Goal: Task Accomplishment & Management: Use online tool/utility

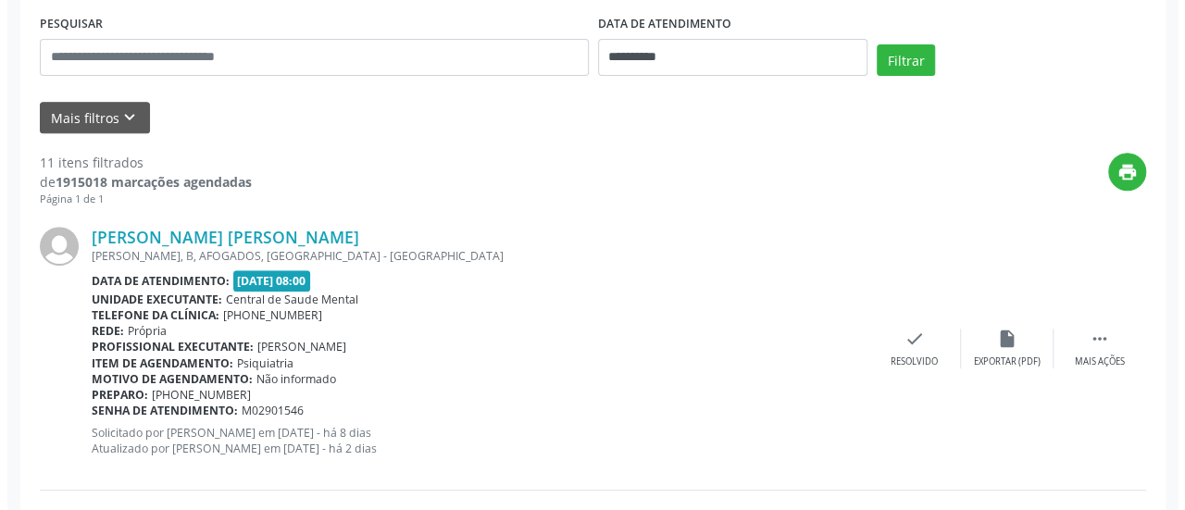
scroll to position [398, 0]
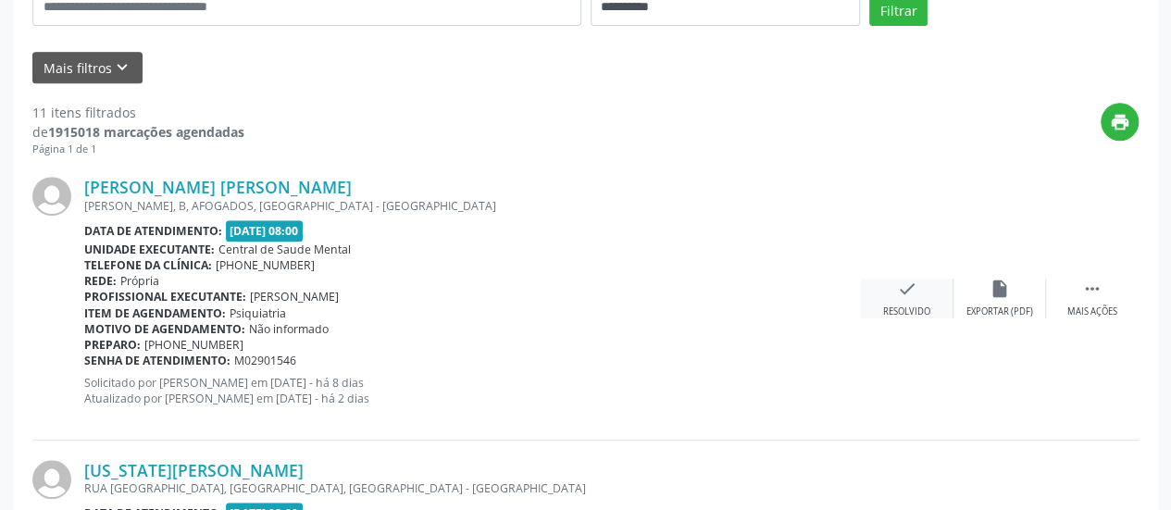
click at [927, 288] on div "check Resolvido" at bounding box center [907, 299] width 93 height 40
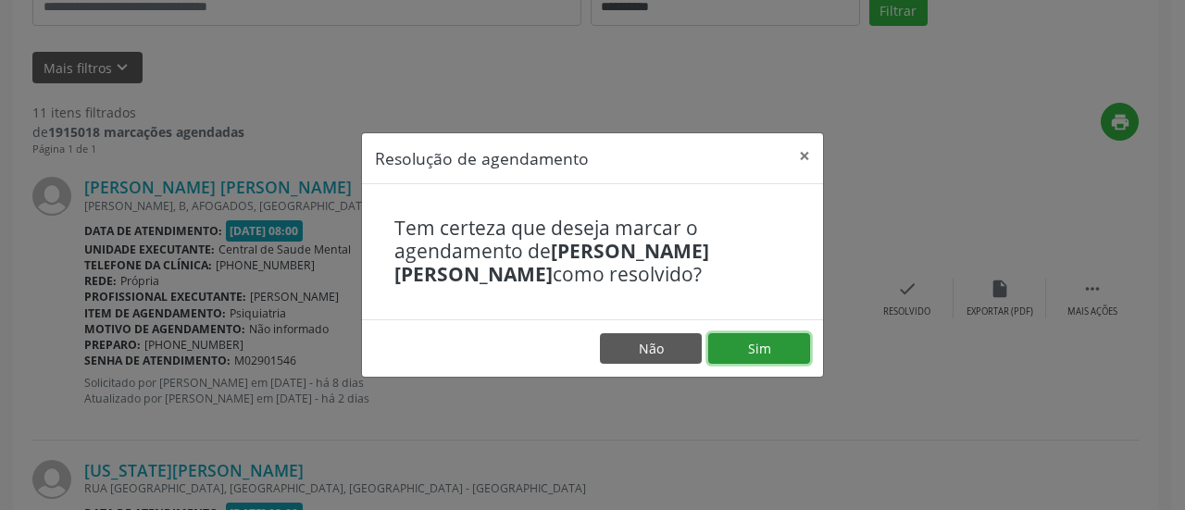
click at [755, 358] on button "Sim" at bounding box center [759, 348] width 102 height 31
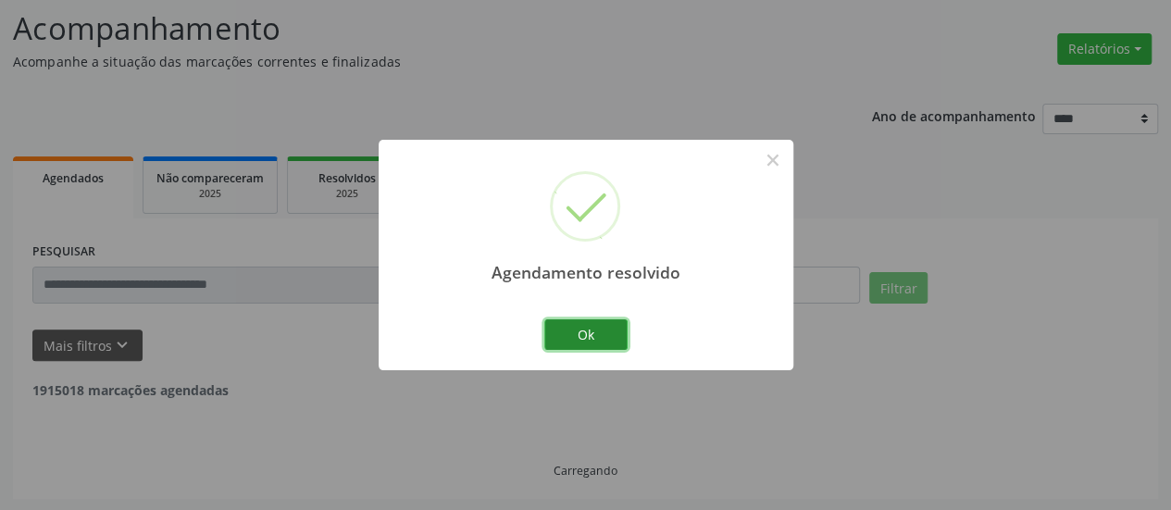
click at [614, 334] on button "Ok" at bounding box center [585, 334] width 83 height 31
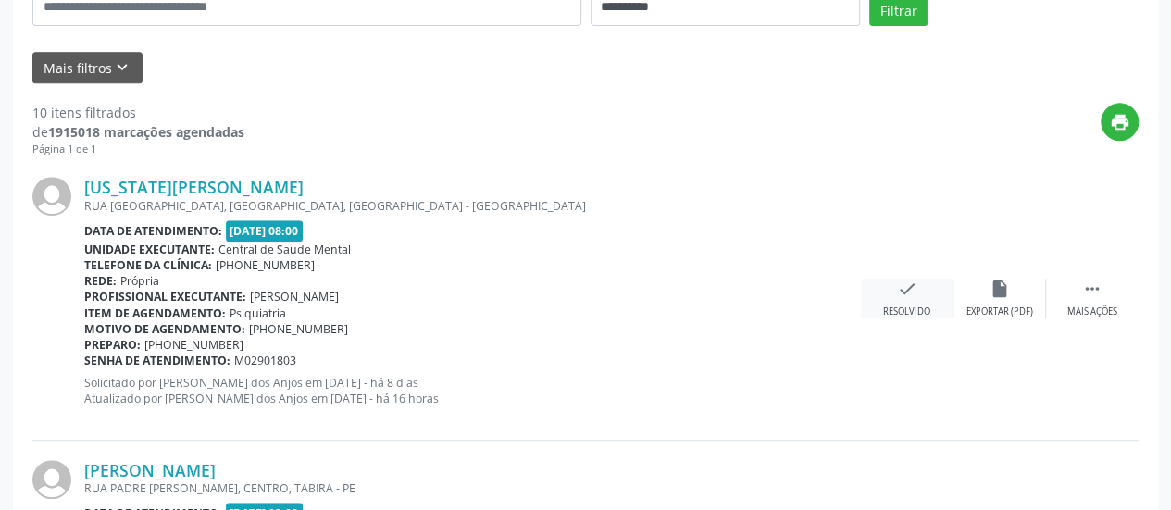
click at [907, 295] on icon "check" at bounding box center [907, 289] width 20 height 20
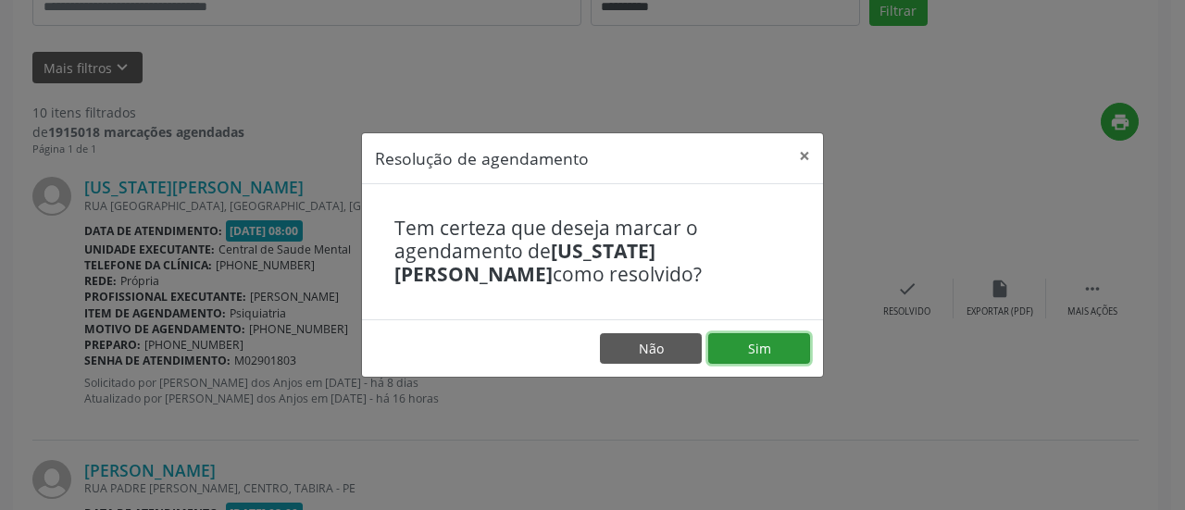
drag, startPoint x: 776, startPoint y: 347, endPoint x: 758, endPoint y: 347, distance: 17.6
click at [776, 347] on button "Sim" at bounding box center [759, 348] width 102 height 31
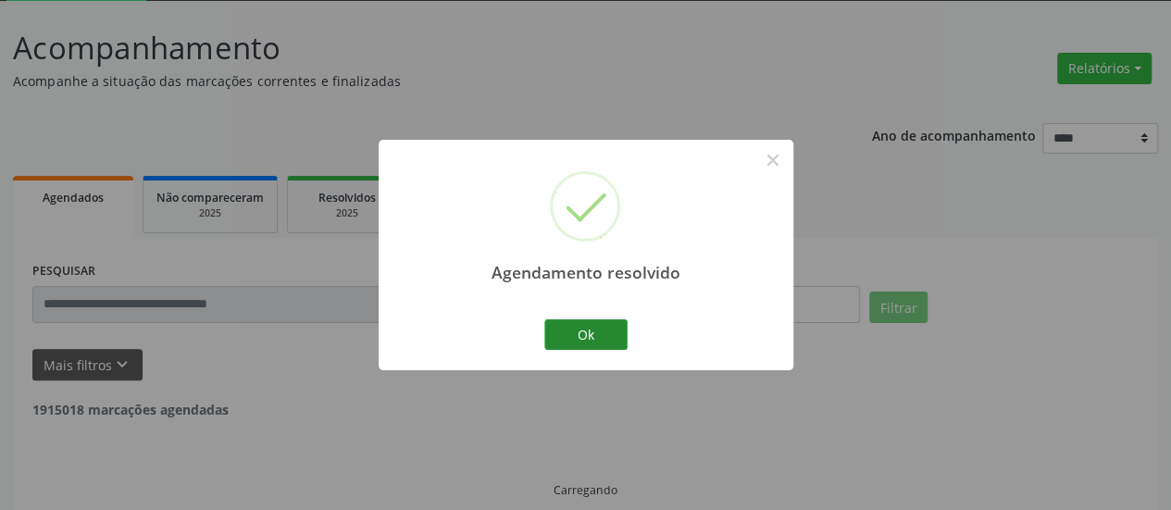
scroll to position [120, 0]
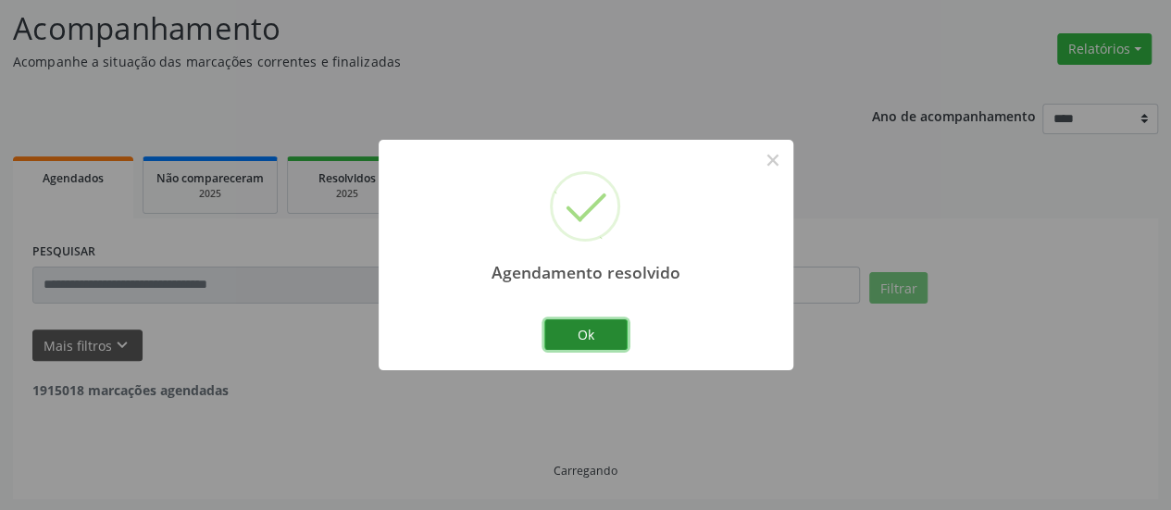
click at [557, 329] on button "Ok" at bounding box center [585, 334] width 83 height 31
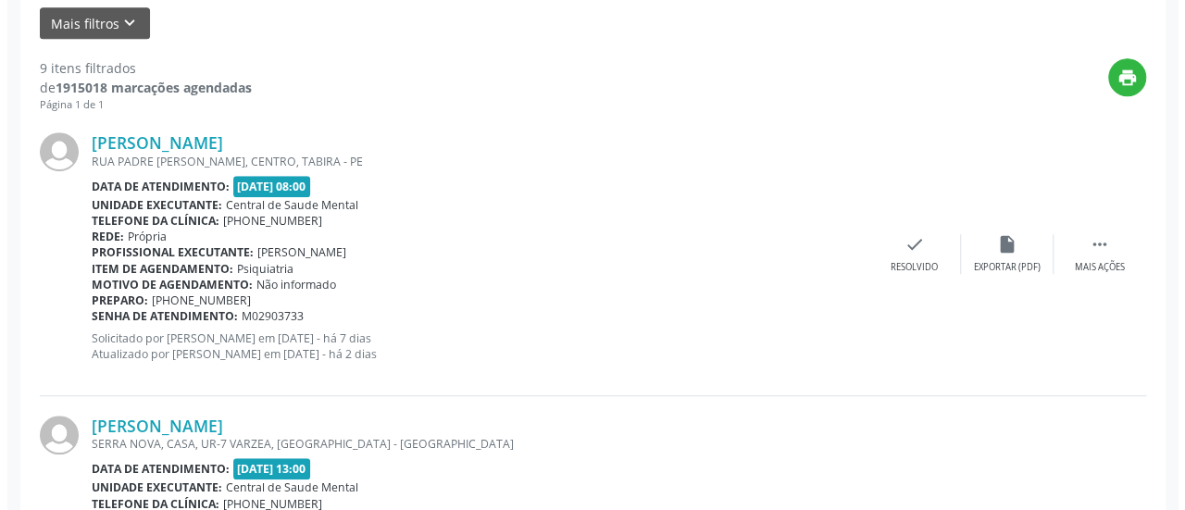
scroll to position [398, 0]
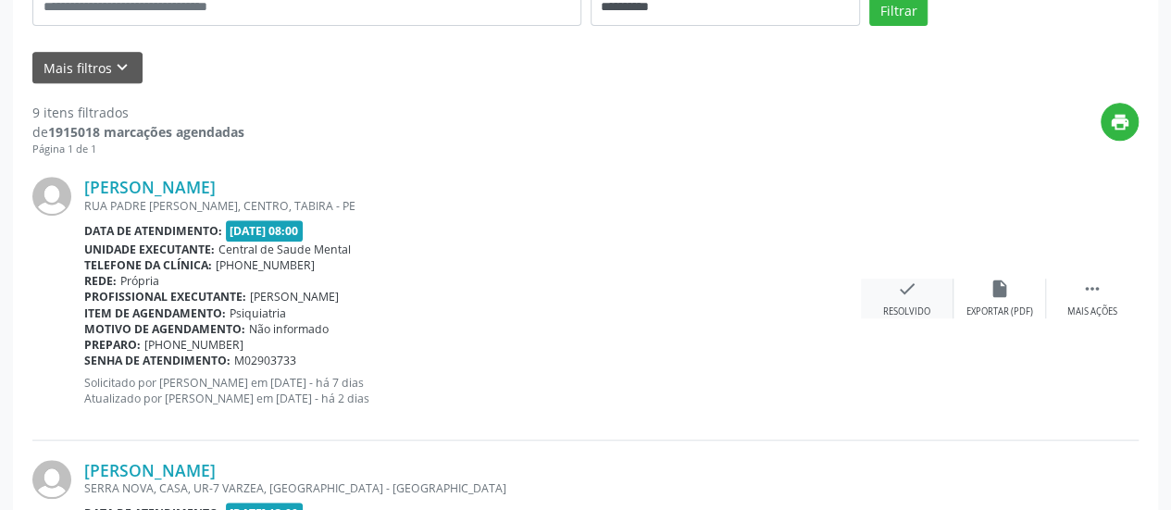
click at [913, 294] on icon "check" at bounding box center [907, 289] width 20 height 20
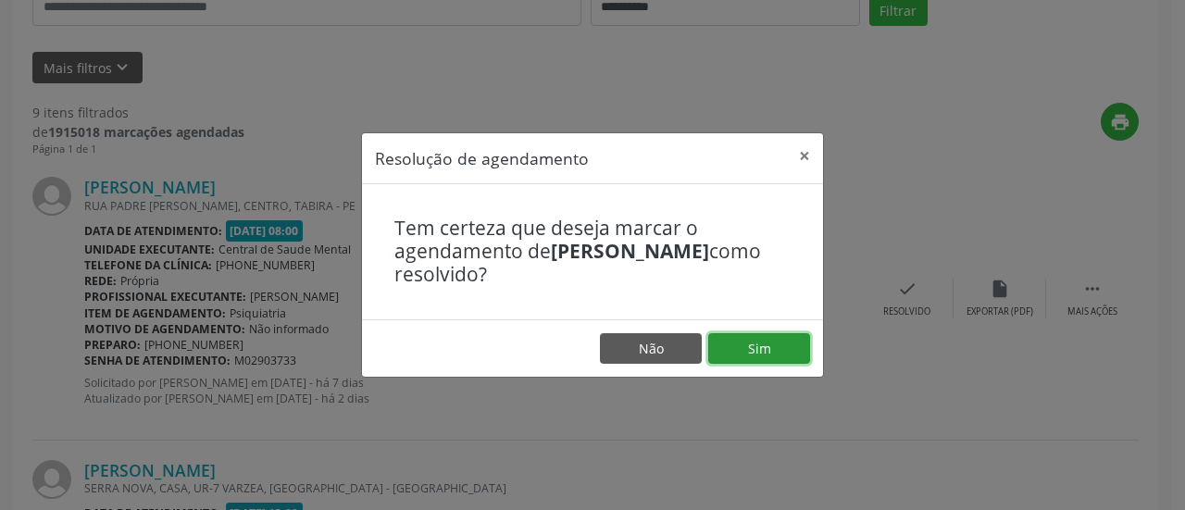
click at [742, 347] on button "Sim" at bounding box center [759, 348] width 102 height 31
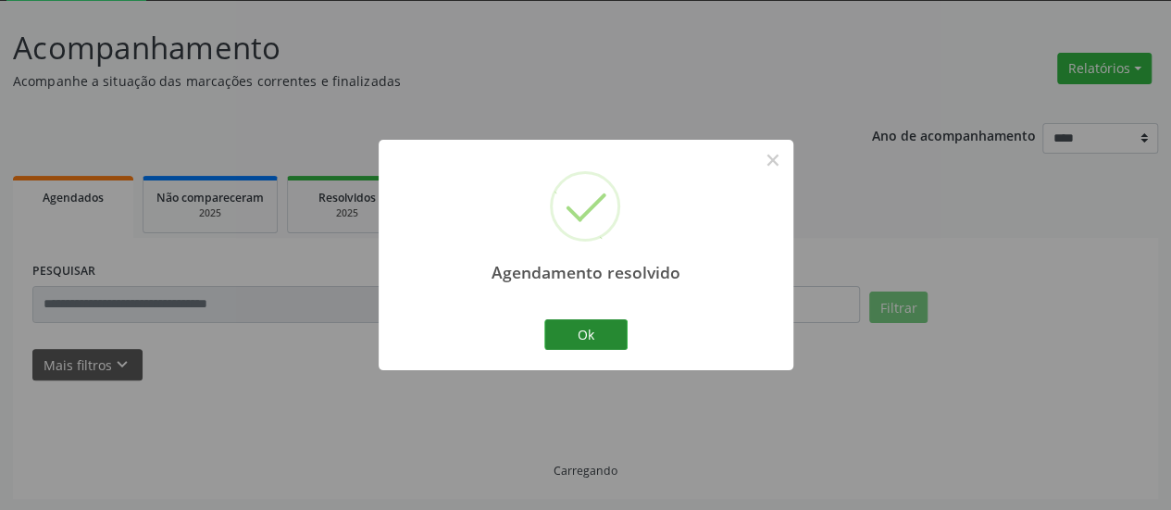
scroll to position [120, 0]
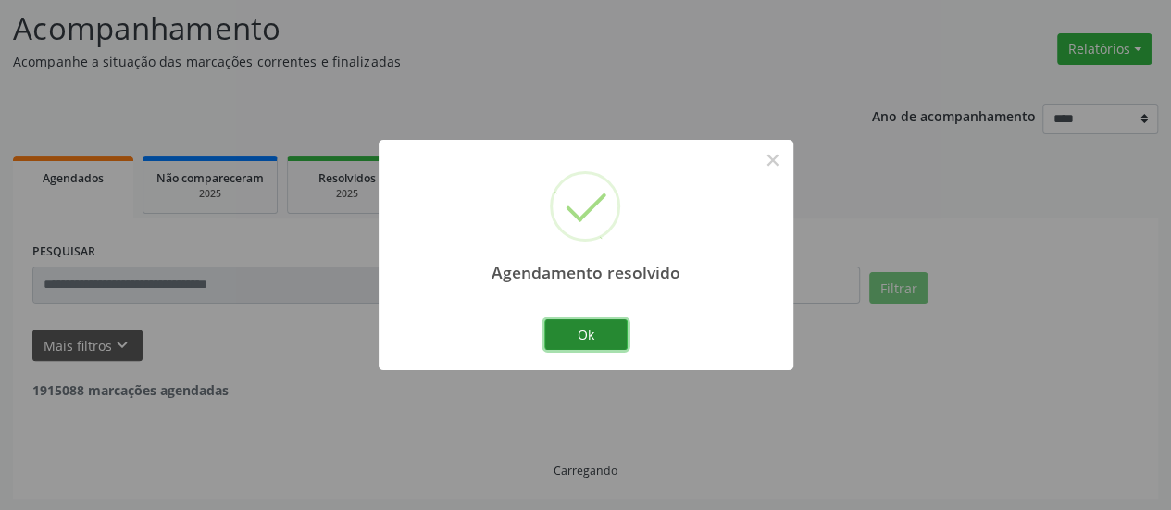
click at [573, 337] on button "Ok" at bounding box center [585, 334] width 83 height 31
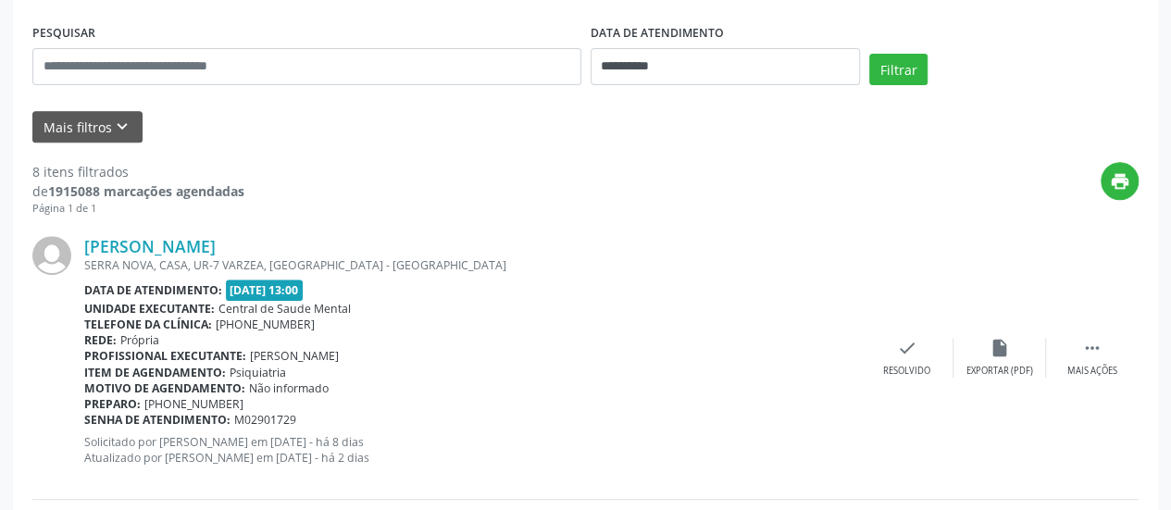
scroll to position [213, 0]
